Goal: Task Accomplishment & Management: Manage account settings

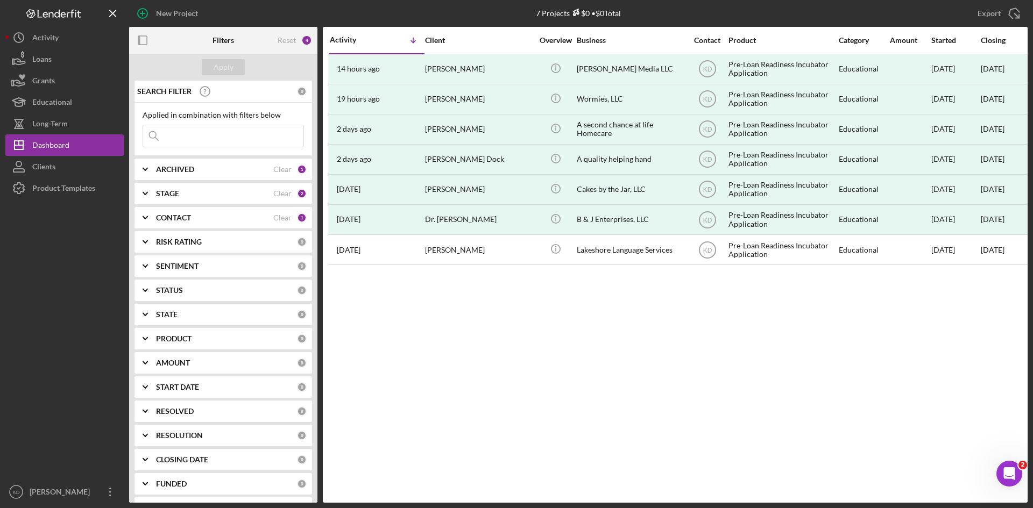
click at [194, 194] on div "STAGE" at bounding box center [214, 193] width 117 height 9
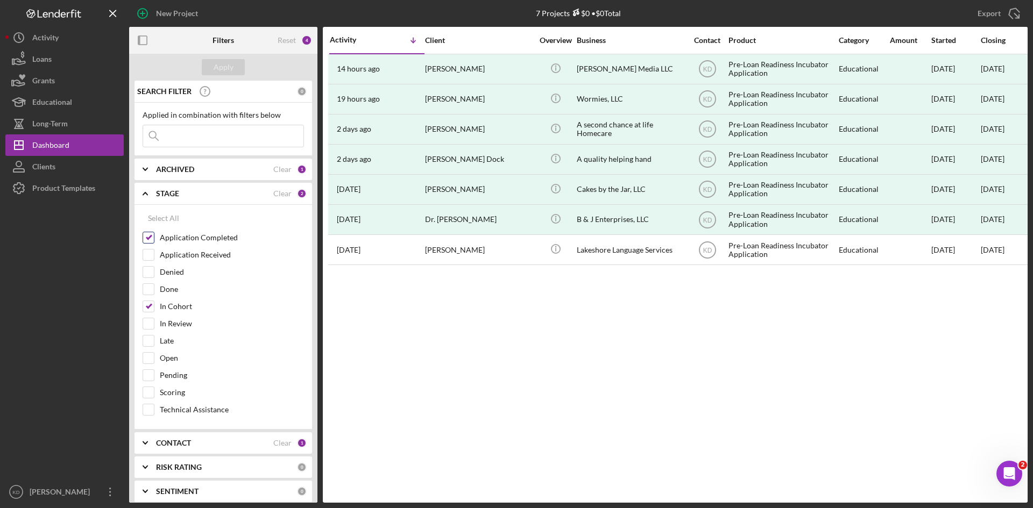
click at [149, 238] on input "Application Completed" at bounding box center [148, 237] width 11 height 11
checkbox input "false"
click at [149, 307] on input "In Cohort" at bounding box center [148, 306] width 11 height 11
checkbox input "false"
click at [229, 68] on div "Apply" at bounding box center [224, 67] width 20 height 16
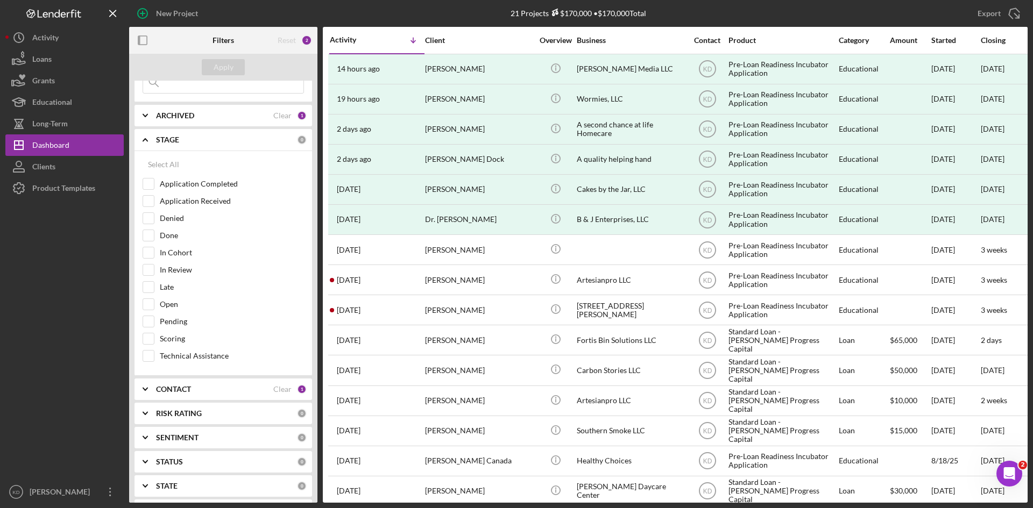
scroll to position [215, 0]
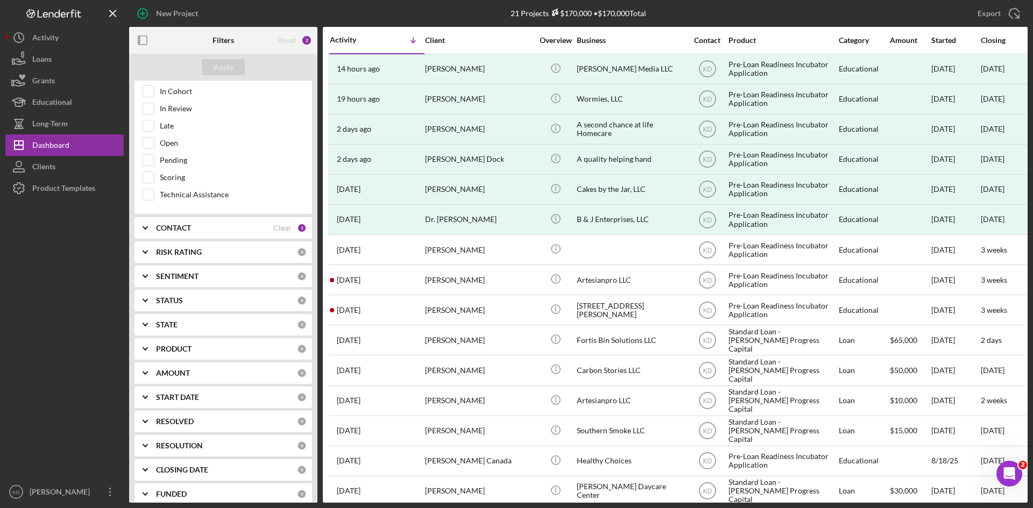
click at [171, 232] on b "CONTACT" at bounding box center [173, 228] width 35 height 9
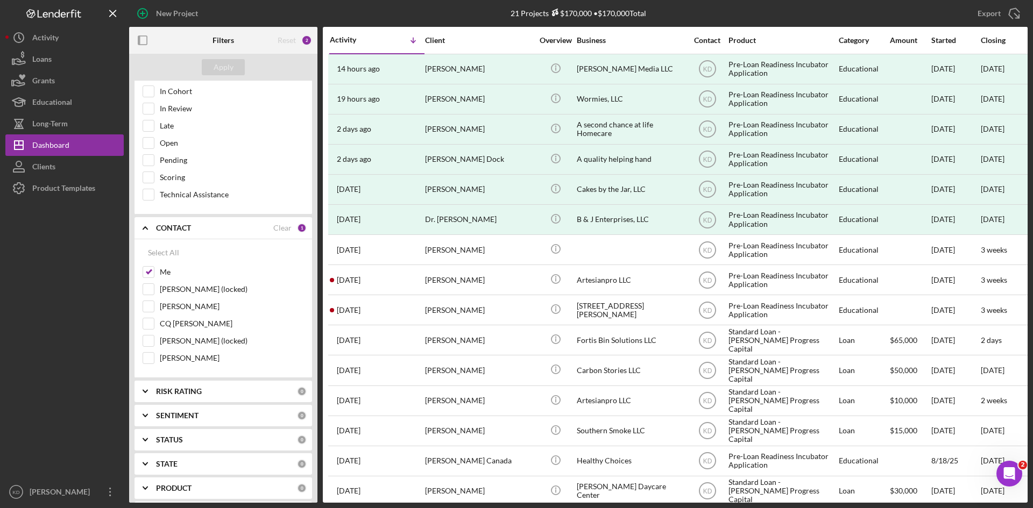
click at [171, 232] on b "CONTACT" at bounding box center [173, 228] width 35 height 9
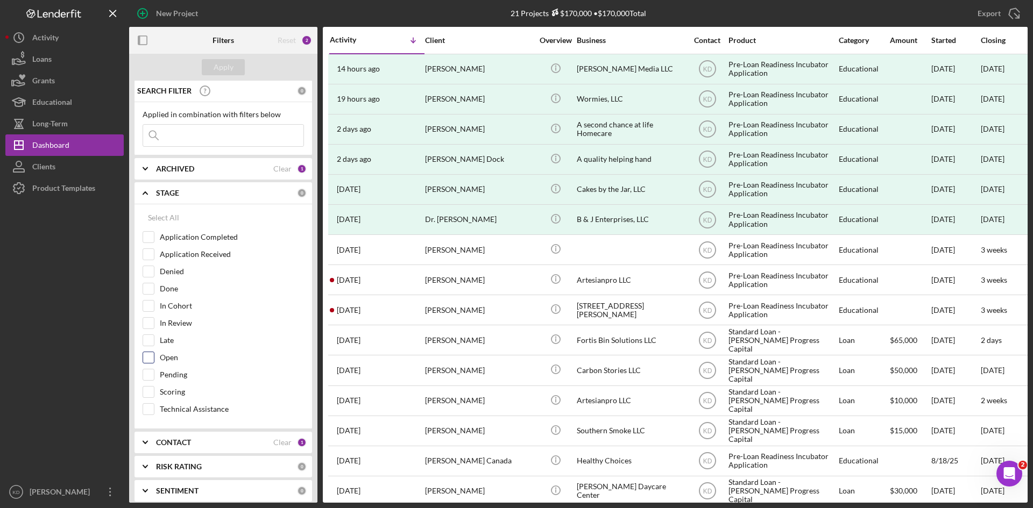
scroll to position [0, 0]
click at [145, 257] on input "Application Received" at bounding box center [148, 255] width 11 height 11
checkbox input "true"
click at [213, 69] on button "Apply" at bounding box center [223, 67] width 43 height 16
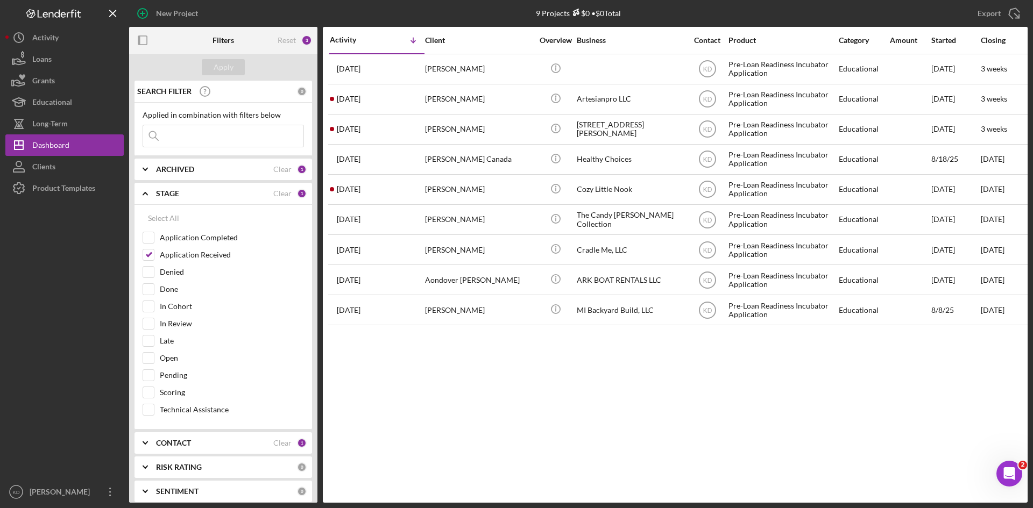
click at [602, 414] on div "Activity Icon/Table Sort Arrow Client Overview Business Contact Product Categor…" at bounding box center [675, 265] width 705 height 476
